Goal: Transaction & Acquisition: Obtain resource

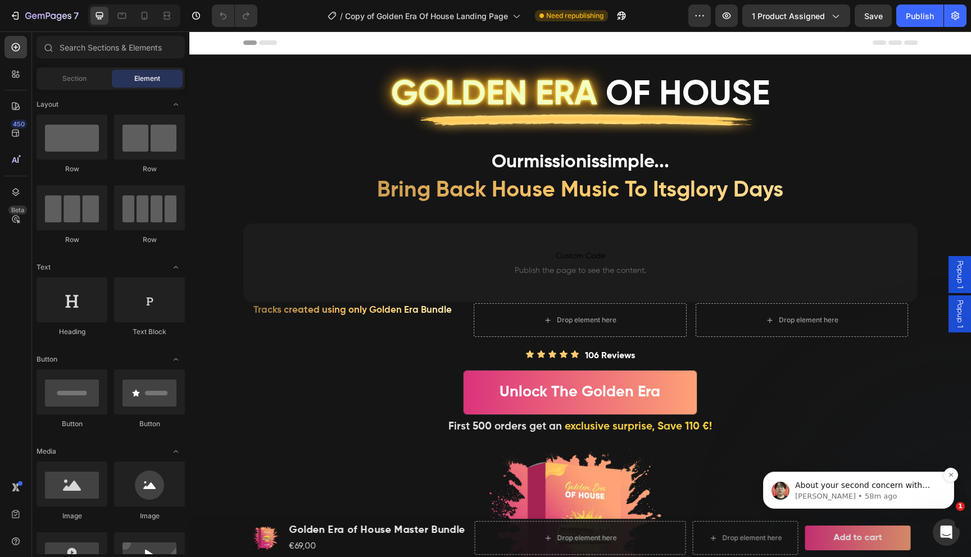
click at [785, 500] on img "message notification from Ethan, 58m ago. About your second concern with how th…" at bounding box center [780, 491] width 18 height 18
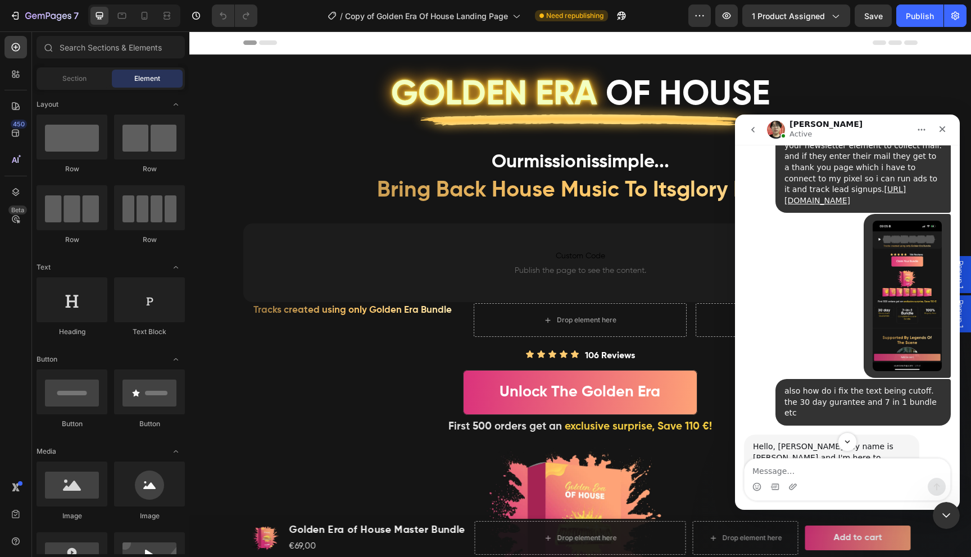
scroll to position [6831, 0]
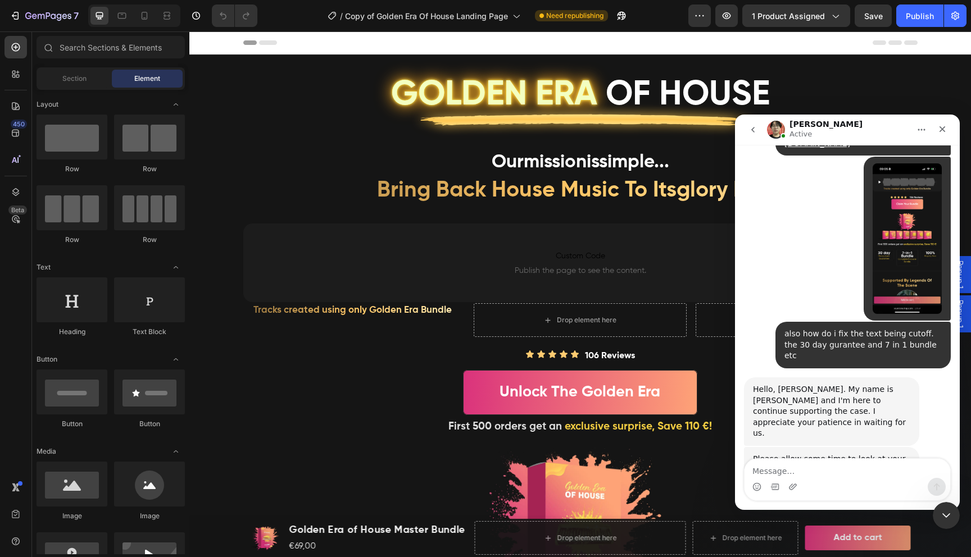
click at [821, 472] on textarea "Message…" at bounding box center [847, 468] width 206 height 19
type textarea "ok thanks"
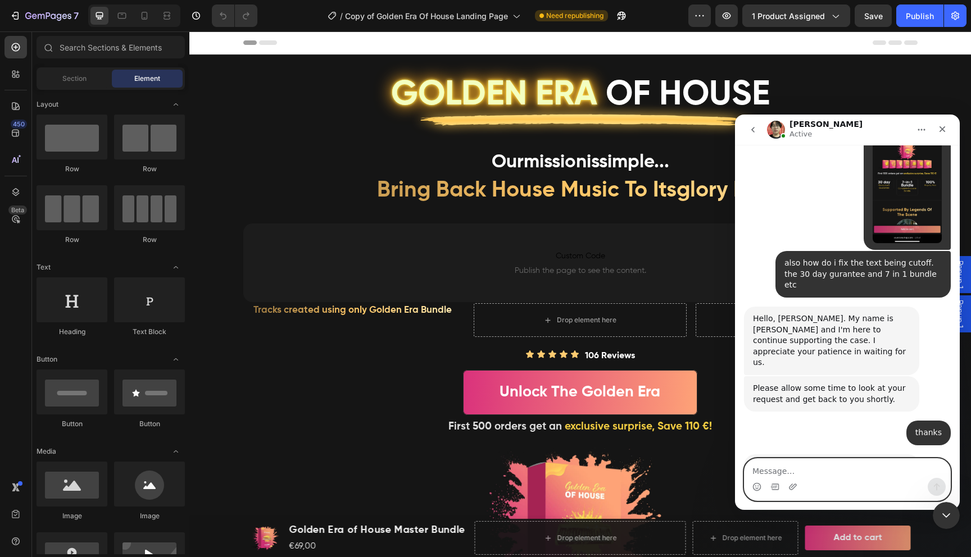
scroll to position [6947, 0]
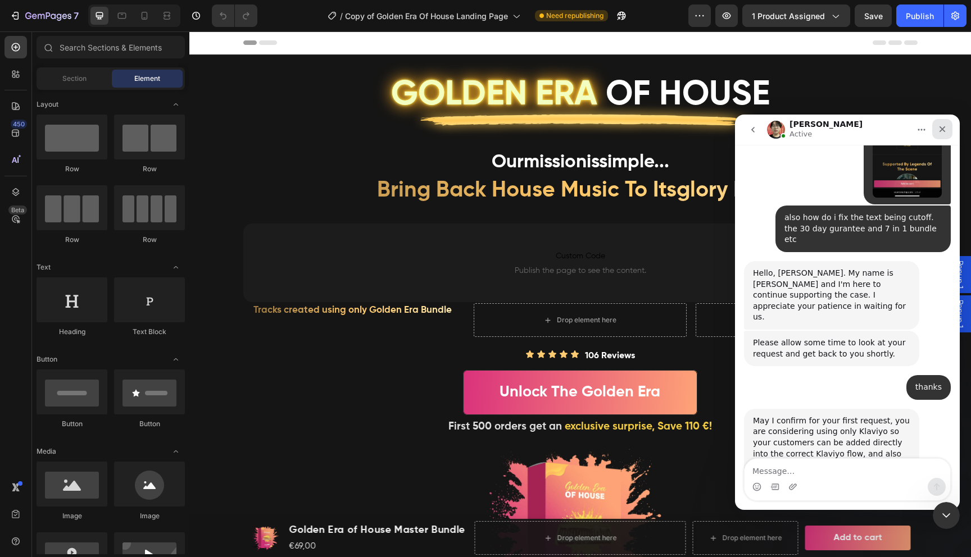
click at [945, 130] on icon "Close" at bounding box center [942, 129] width 9 height 9
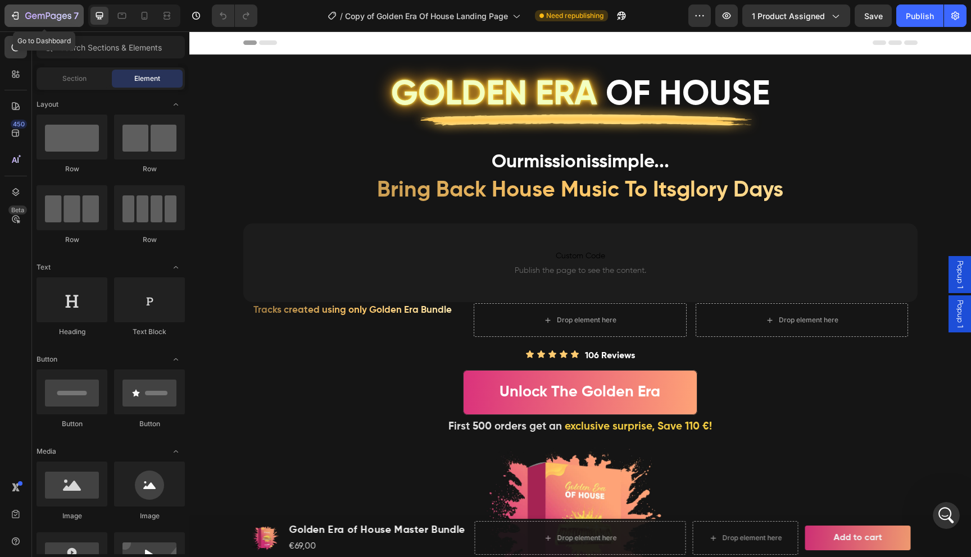
click at [10, 15] on icon "button" at bounding box center [15, 15] width 11 height 11
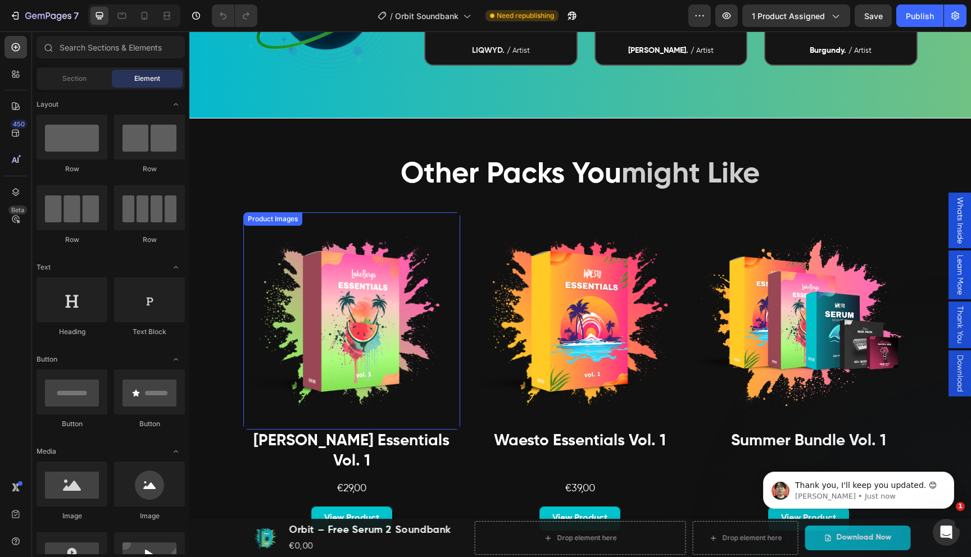
click at [398, 348] on img at bounding box center [351, 320] width 217 height 217
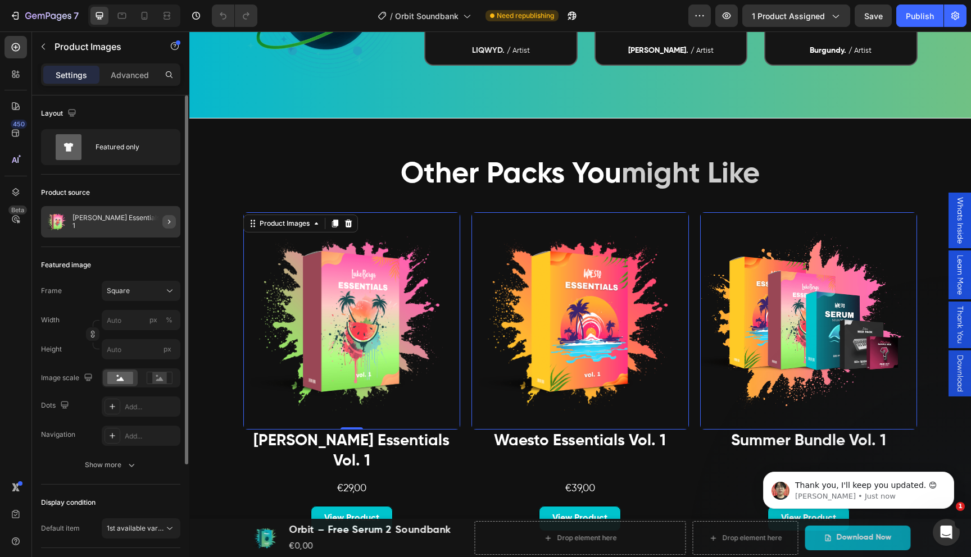
click at [169, 222] on icon "button" at bounding box center [169, 222] width 2 height 4
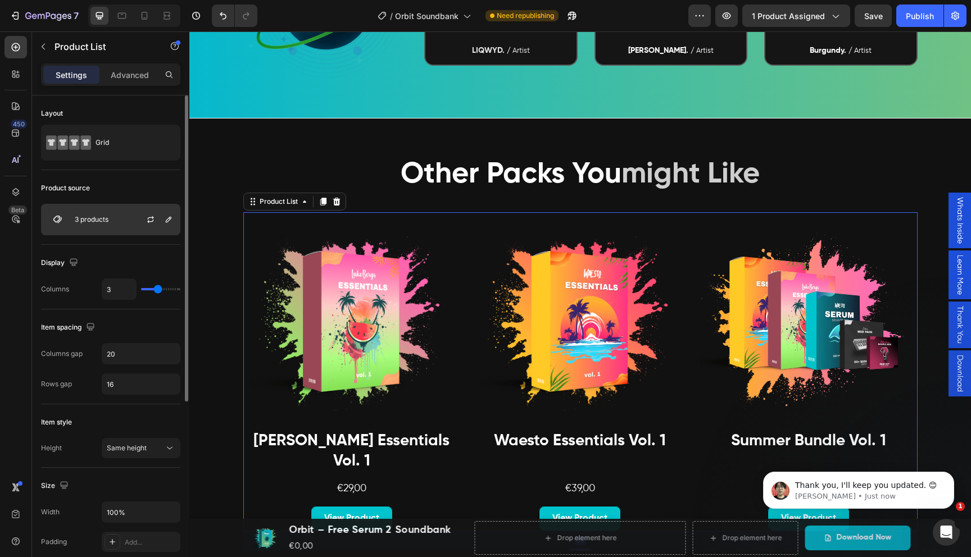
click at [121, 220] on div "3 products" at bounding box center [110, 219] width 139 height 31
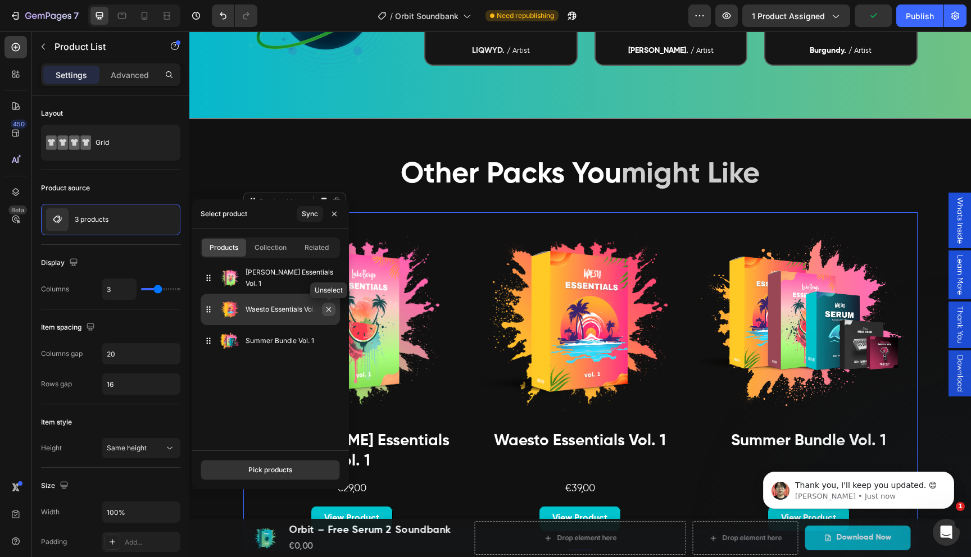
click at [331, 310] on icon "button" at bounding box center [328, 309] width 9 height 9
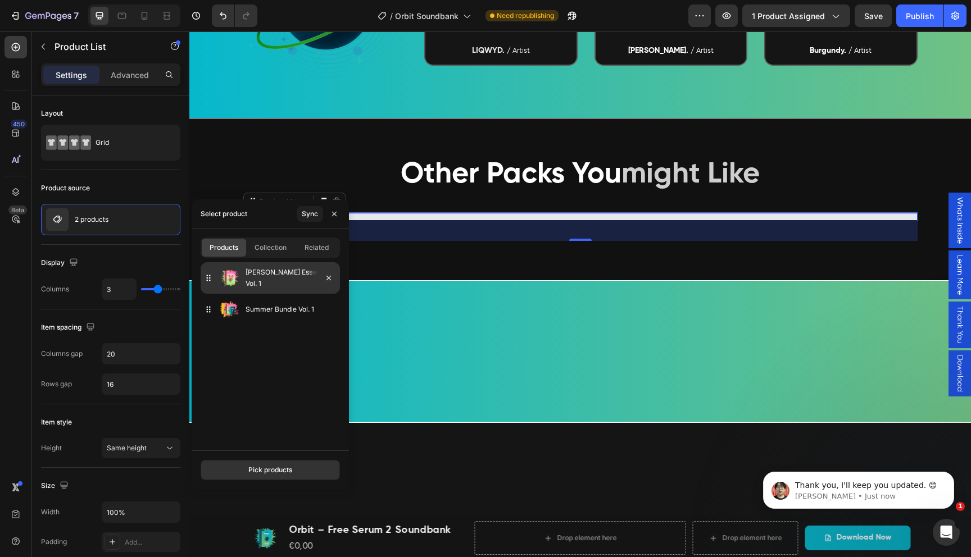
click at [333, 284] on div at bounding box center [328, 277] width 13 height 13
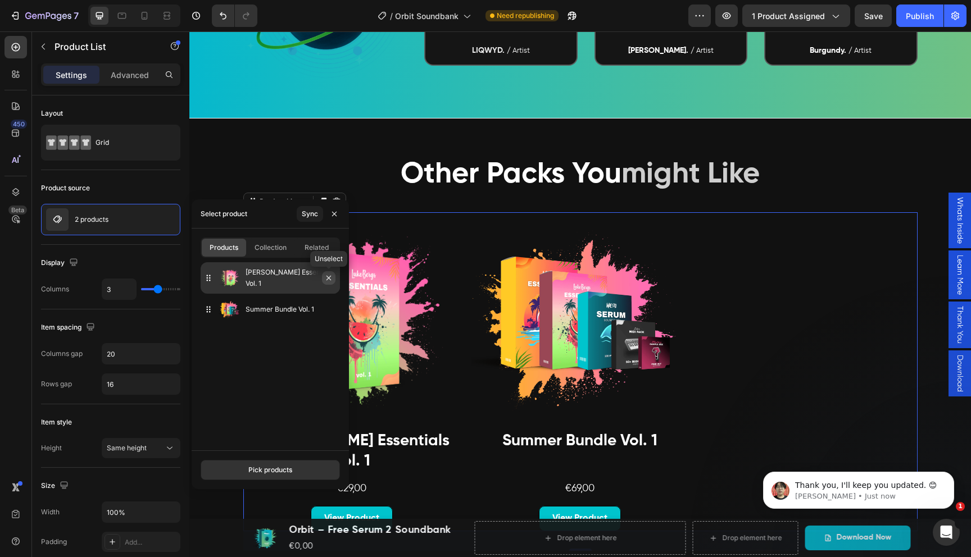
click at [331, 282] on icon "button" at bounding box center [328, 278] width 9 height 9
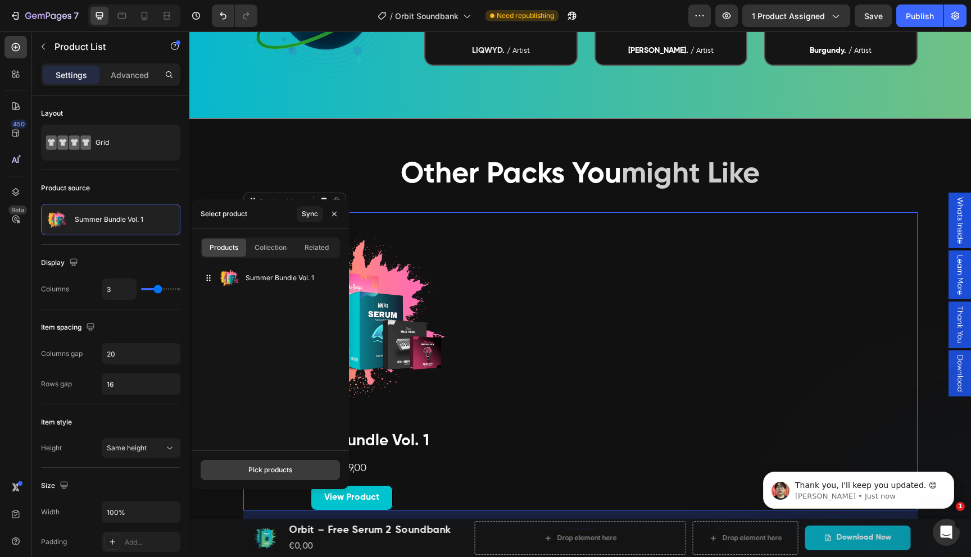
click at [274, 468] on div "Pick products" at bounding box center [270, 470] width 44 height 10
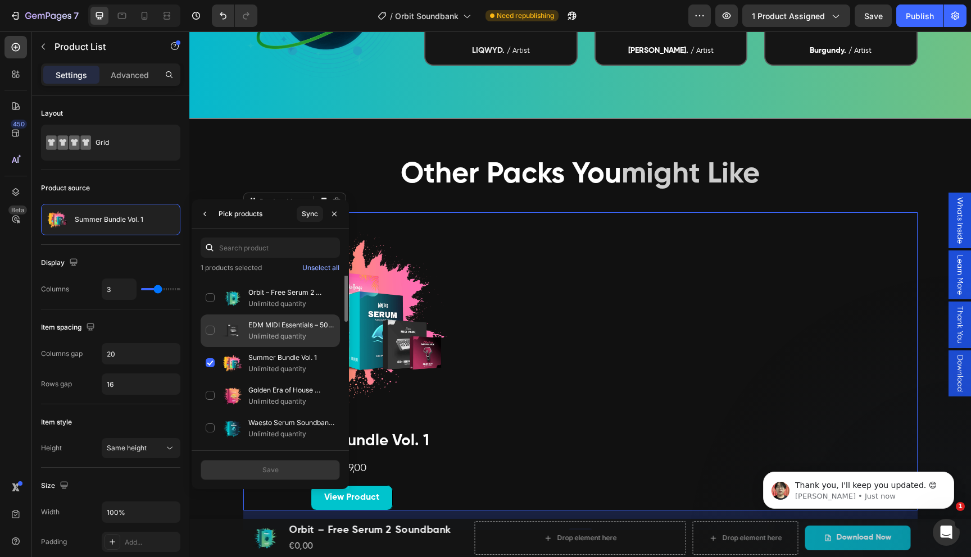
scroll to position [123, 0]
click at [214, 348] on div "Golden Era of House Master Bundle Unlimited quantity" at bounding box center [270, 364] width 139 height 33
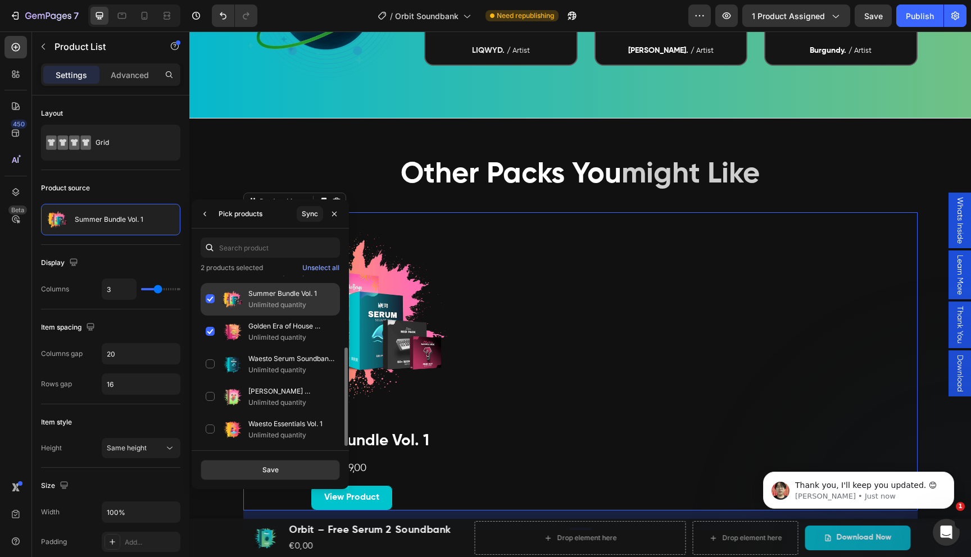
click at [211, 316] on div "Summer Bundle Vol. 1 Unlimited quantity" at bounding box center [270, 332] width 139 height 33
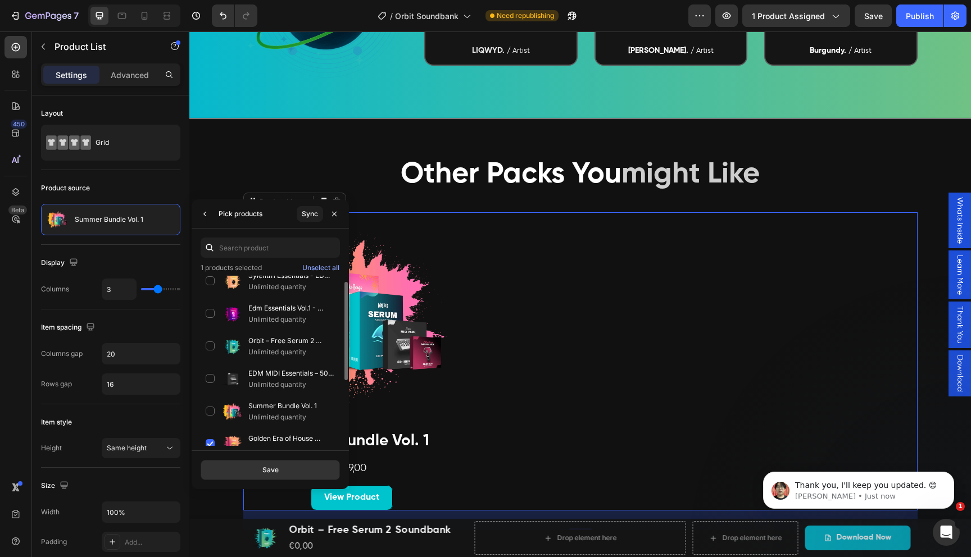
scroll to position [0, 0]
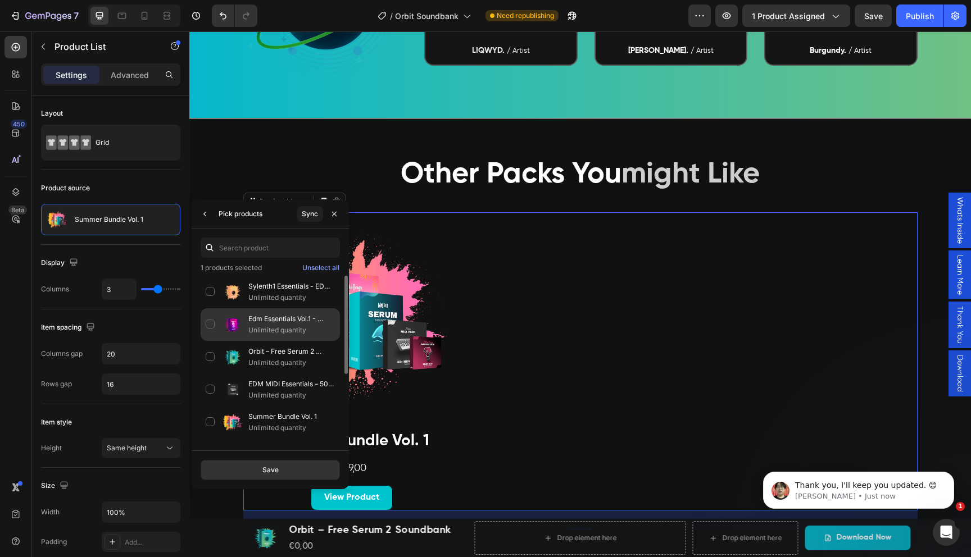
click at [210, 341] on div "Edm Essentials Vol.1 - Inspired By Avicii Unlimited quantity" at bounding box center [270, 357] width 139 height 33
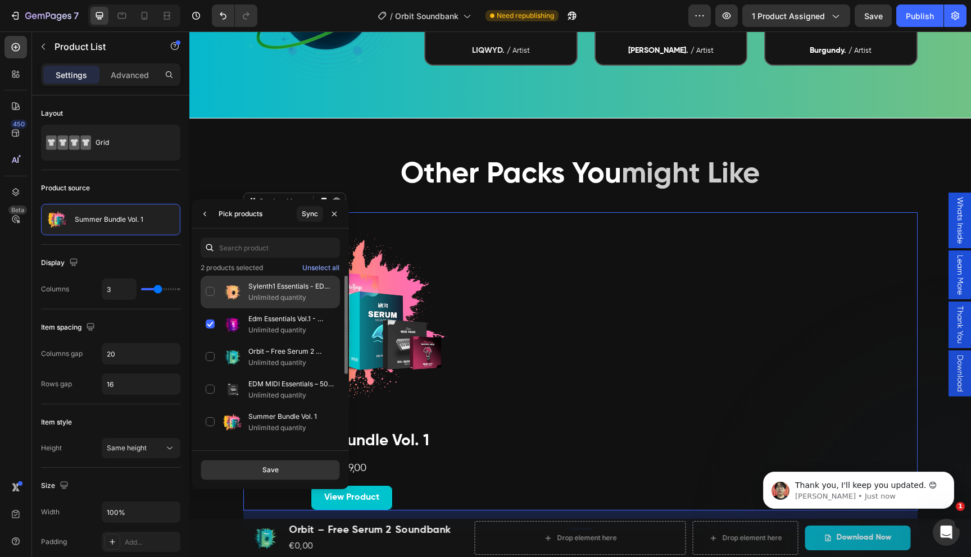
click at [209, 308] on div "Sylenth1 Essentials - EDM Edition Unlimited quantity" at bounding box center [270, 324] width 139 height 33
click at [253, 465] on button "Save" at bounding box center [270, 470] width 139 height 20
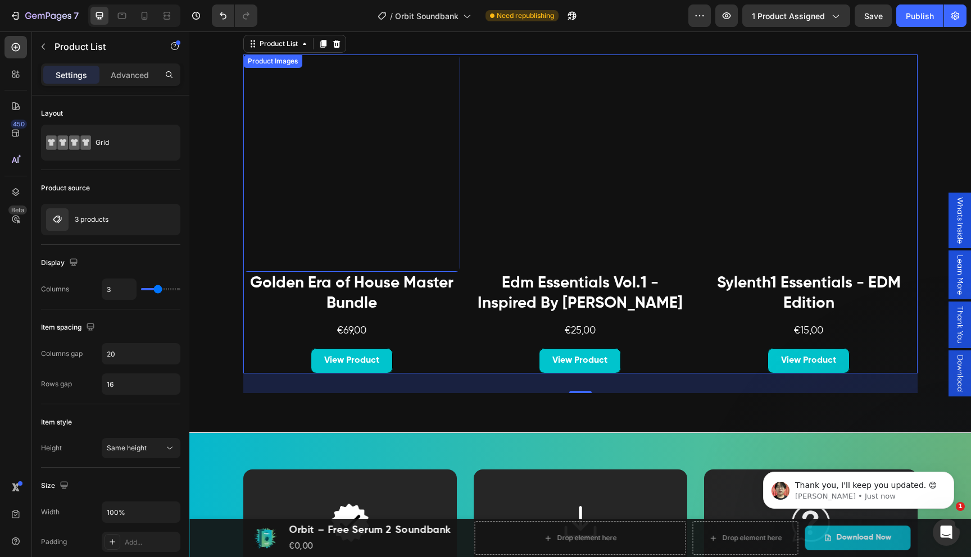
scroll to position [2160, 0]
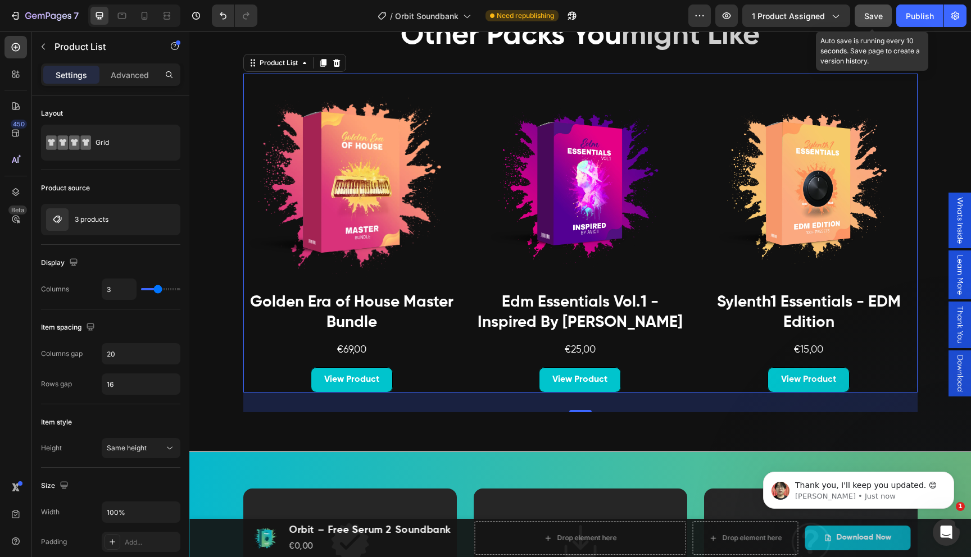
click at [875, 18] on span "Save" at bounding box center [873, 16] width 19 height 10
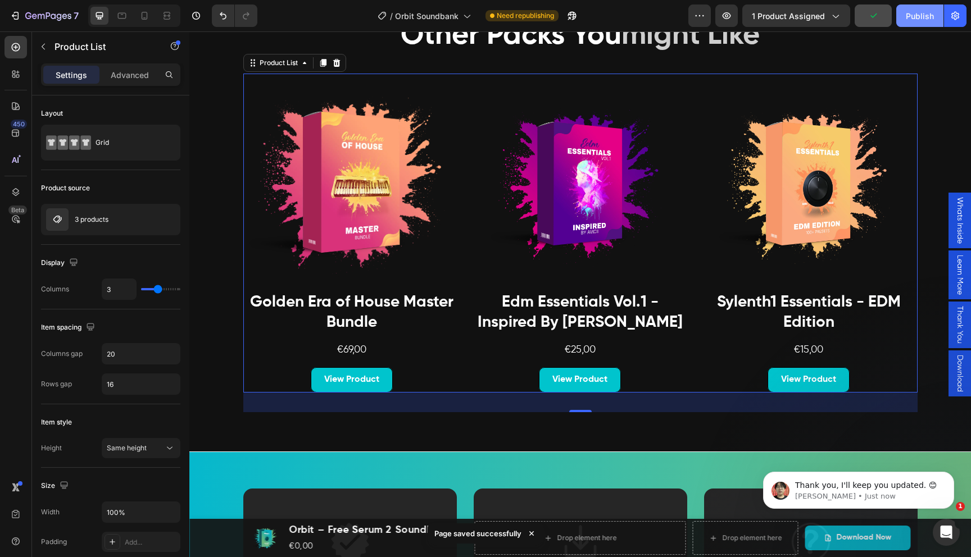
click at [918, 16] on div "Publish" at bounding box center [920, 16] width 28 height 12
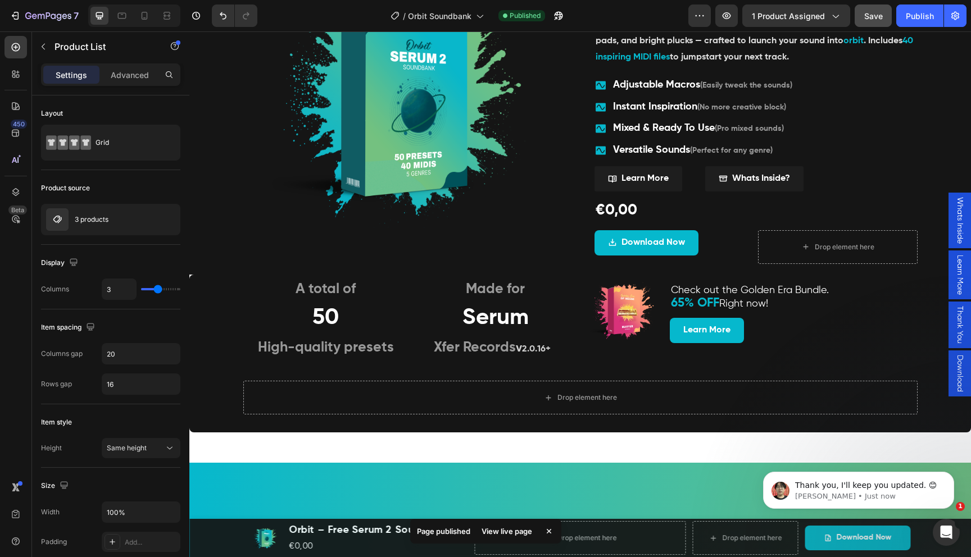
scroll to position [0, 0]
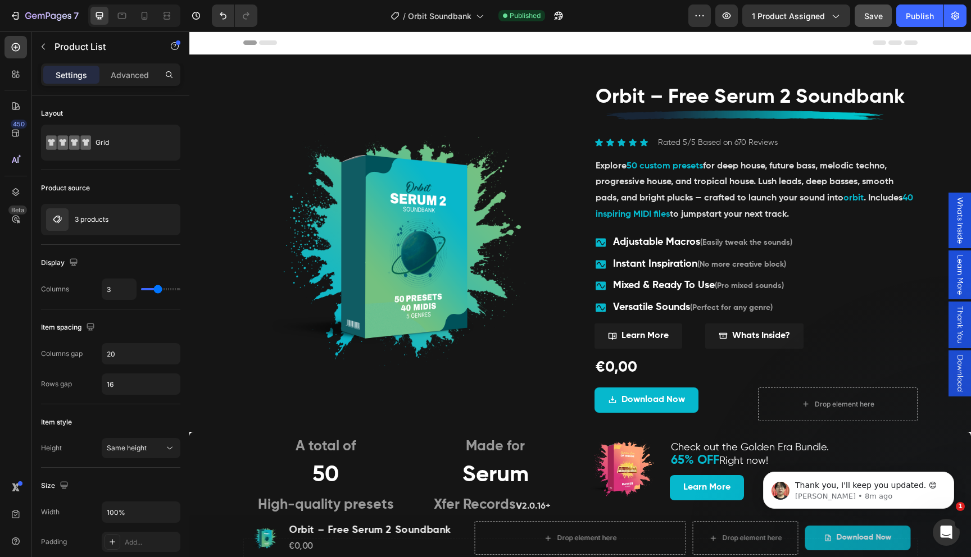
click at [961, 324] on span "Thank You" at bounding box center [959, 325] width 11 height 38
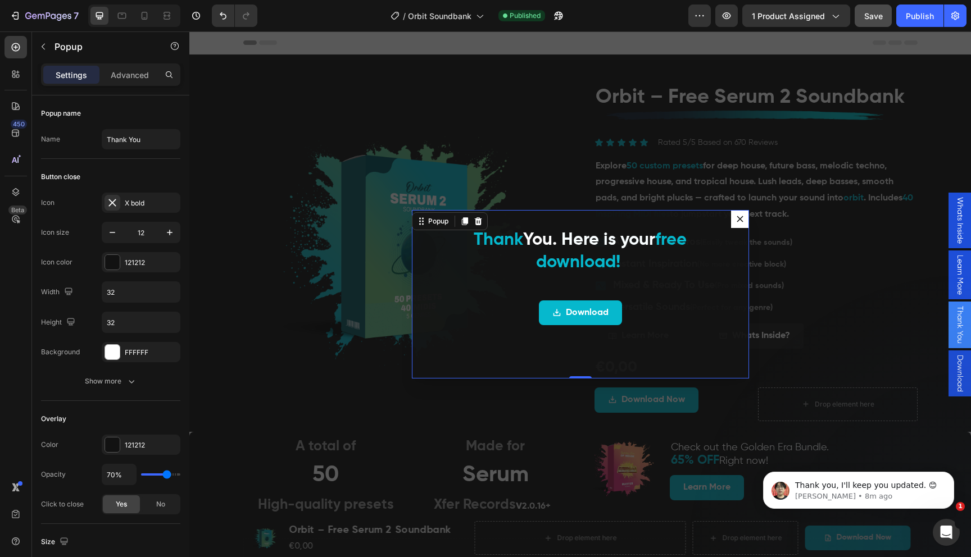
click at [959, 286] on span "Learn More" at bounding box center [959, 275] width 11 height 40
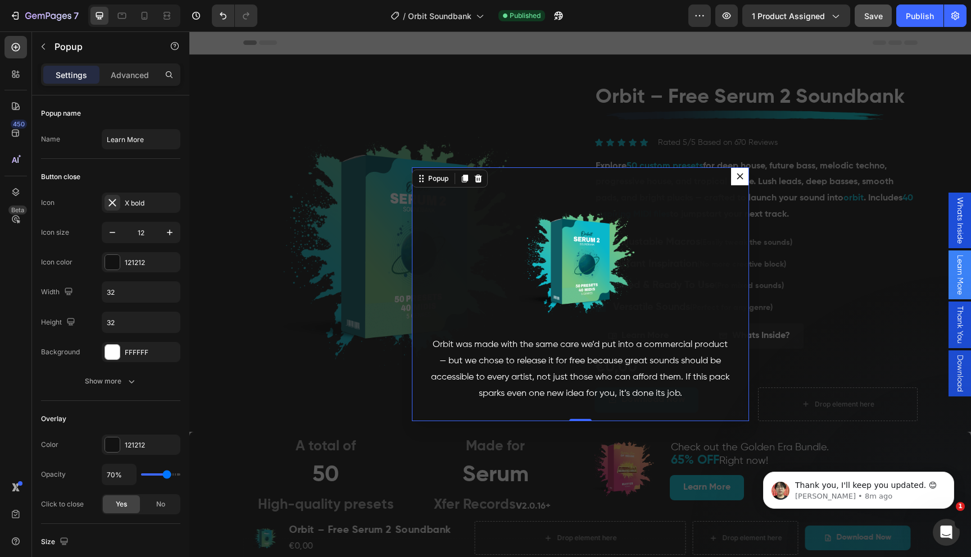
click at [959, 367] on span "Download" at bounding box center [959, 373] width 11 height 37
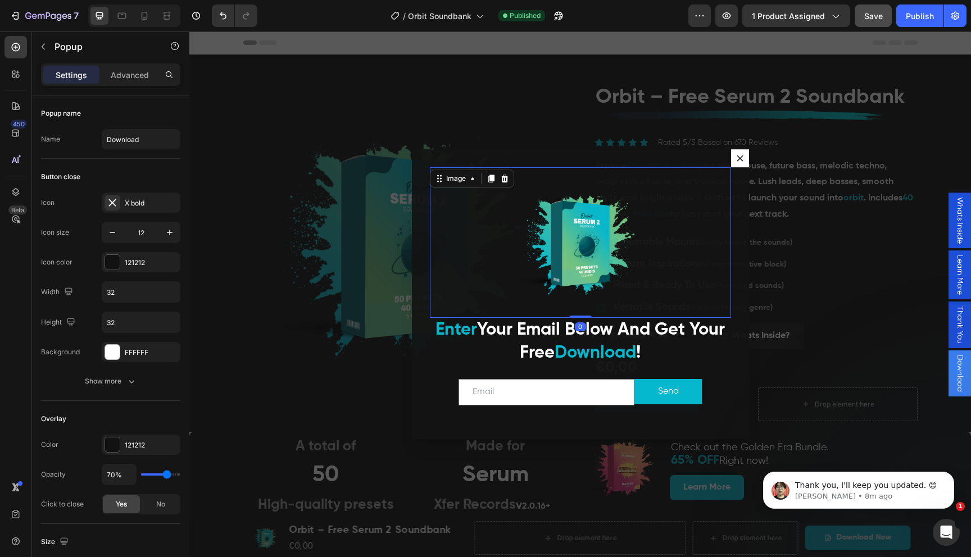
click at [699, 229] on div "Dialog body" at bounding box center [580, 242] width 301 height 151
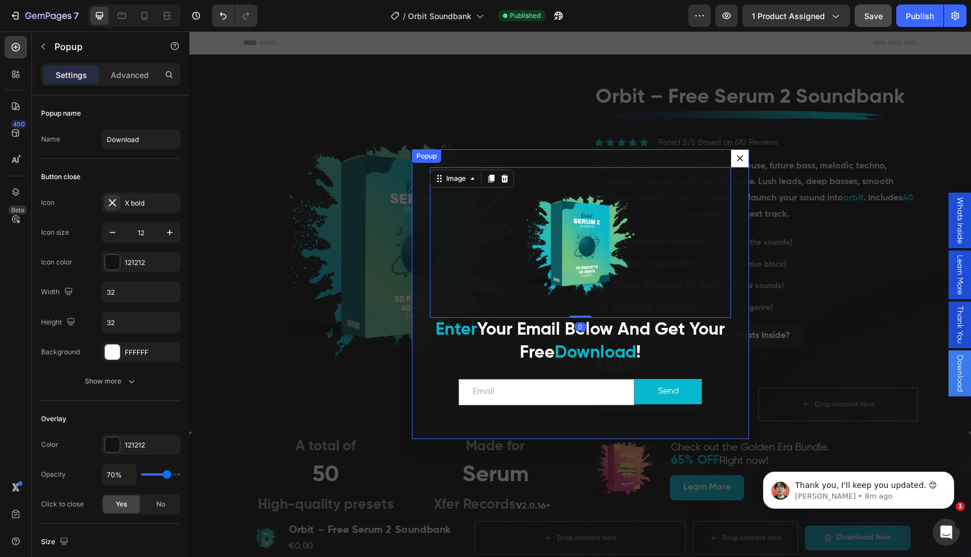
click at [738, 252] on div "Image 0 Enter Your Email Below And Get Your Free Download ! Heading Email Field…" at bounding box center [580, 293] width 337 height 289
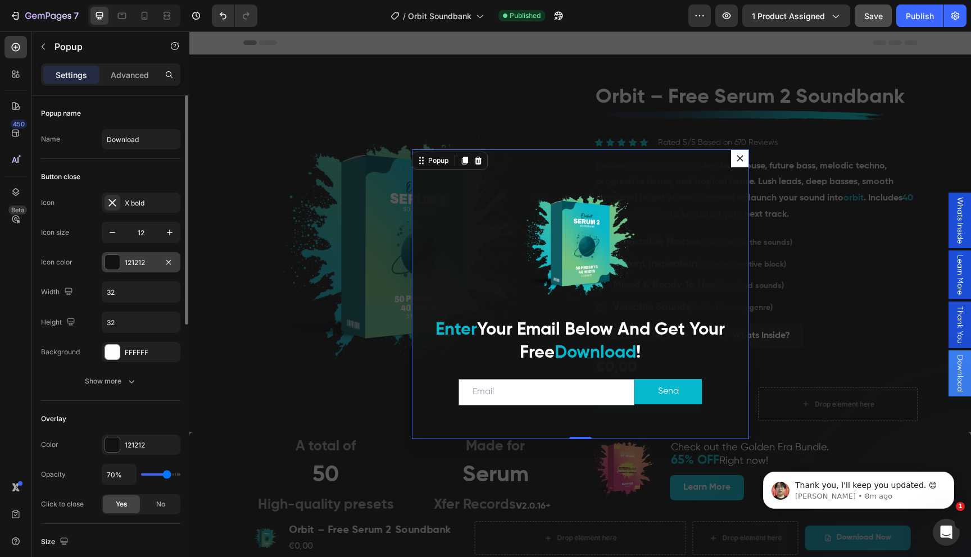
click at [138, 261] on div "121212" at bounding box center [141, 263] width 33 height 10
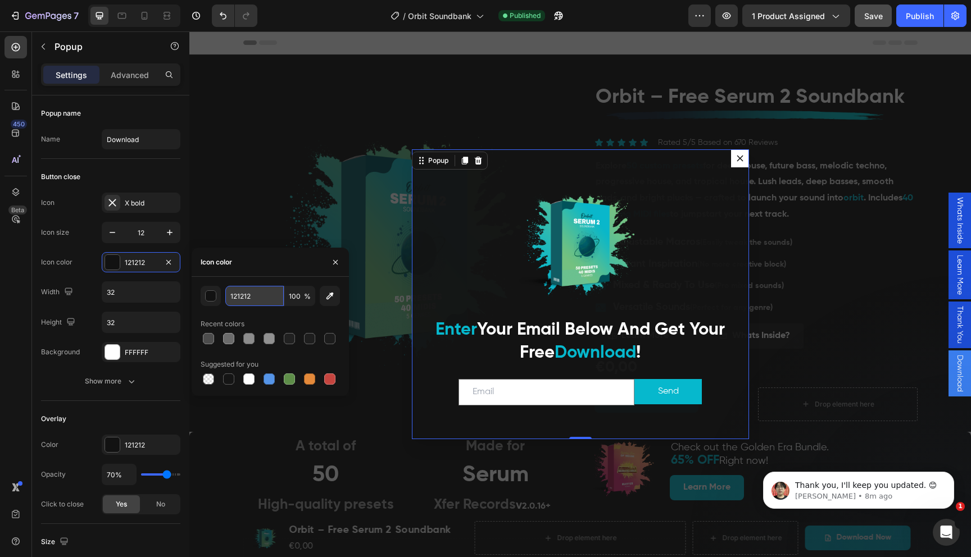
click at [253, 298] on input "121212" at bounding box center [254, 296] width 58 height 20
click at [741, 155] on icon "Dialog content" at bounding box center [739, 158] width 7 height 7
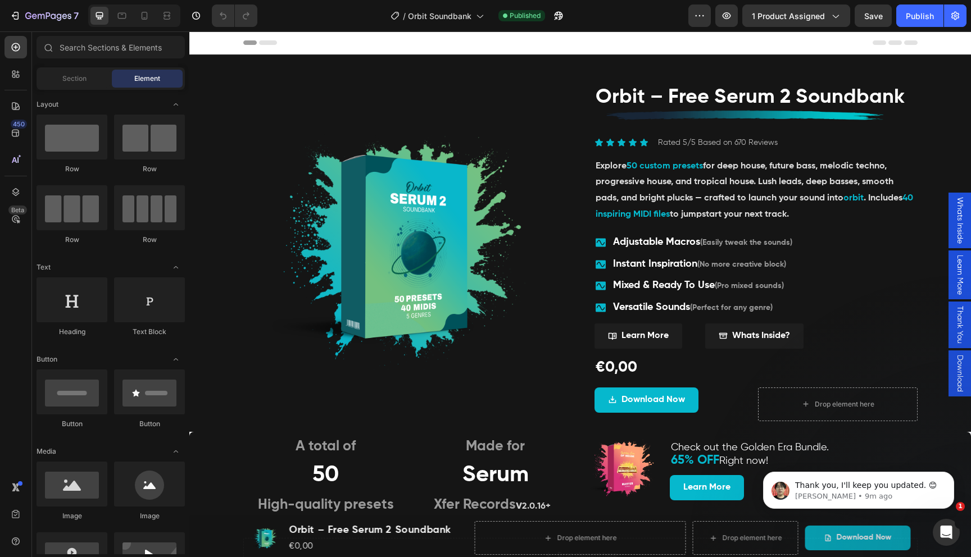
click at [960, 376] on span "Download" at bounding box center [959, 373] width 11 height 37
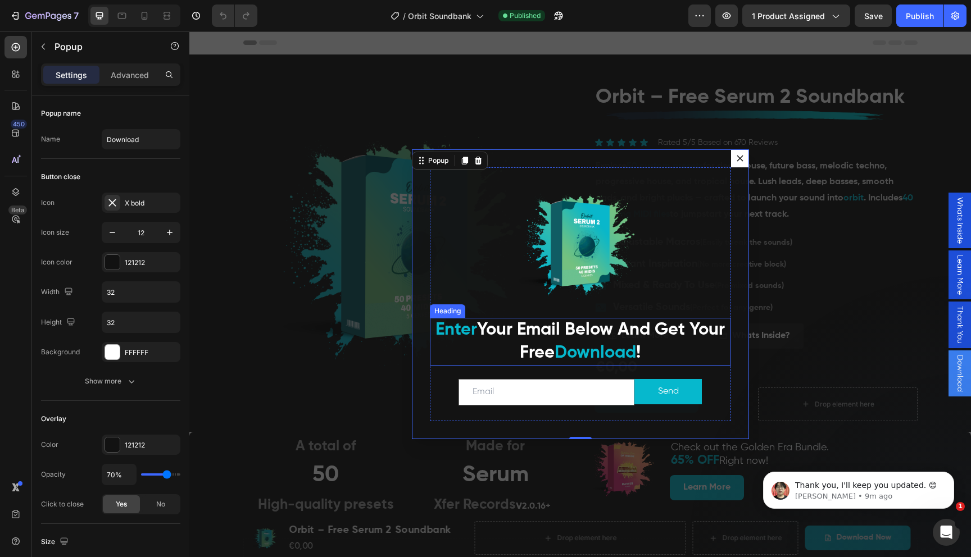
click at [465, 333] on strong "Enter" at bounding box center [456, 329] width 42 height 17
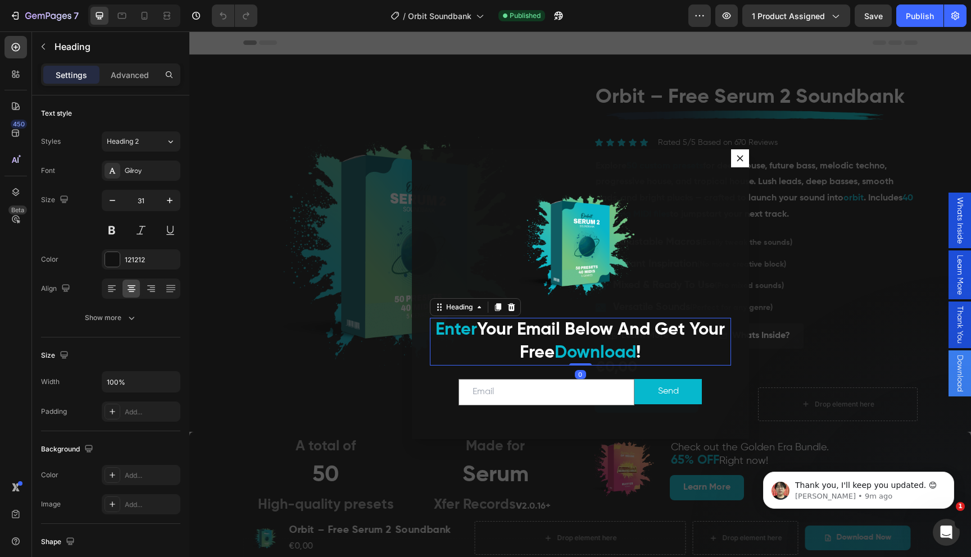
click at [465, 333] on strong "Enter" at bounding box center [456, 329] width 42 height 17
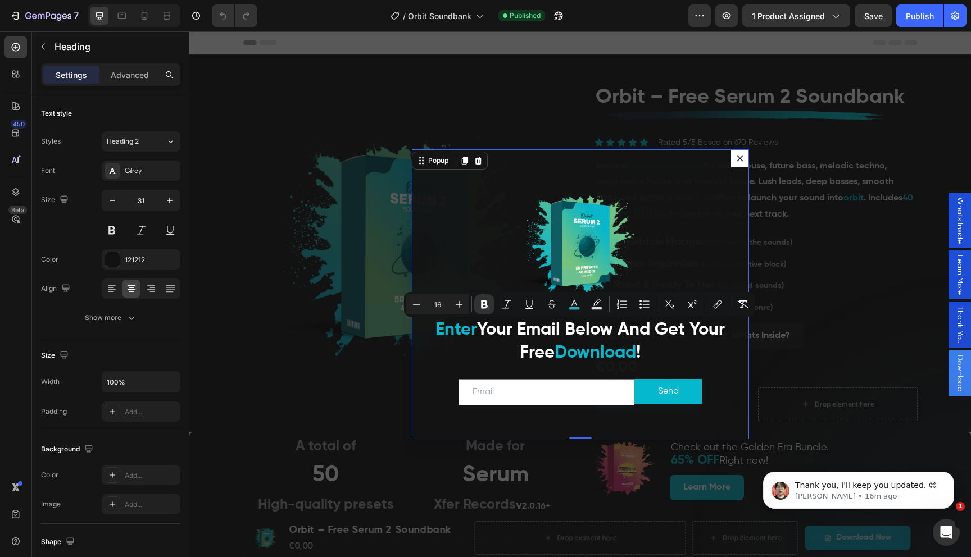
click at [739, 162] on button "Dialog content" at bounding box center [740, 158] width 18 height 18
